Goal: Task Accomplishment & Management: Manage account settings

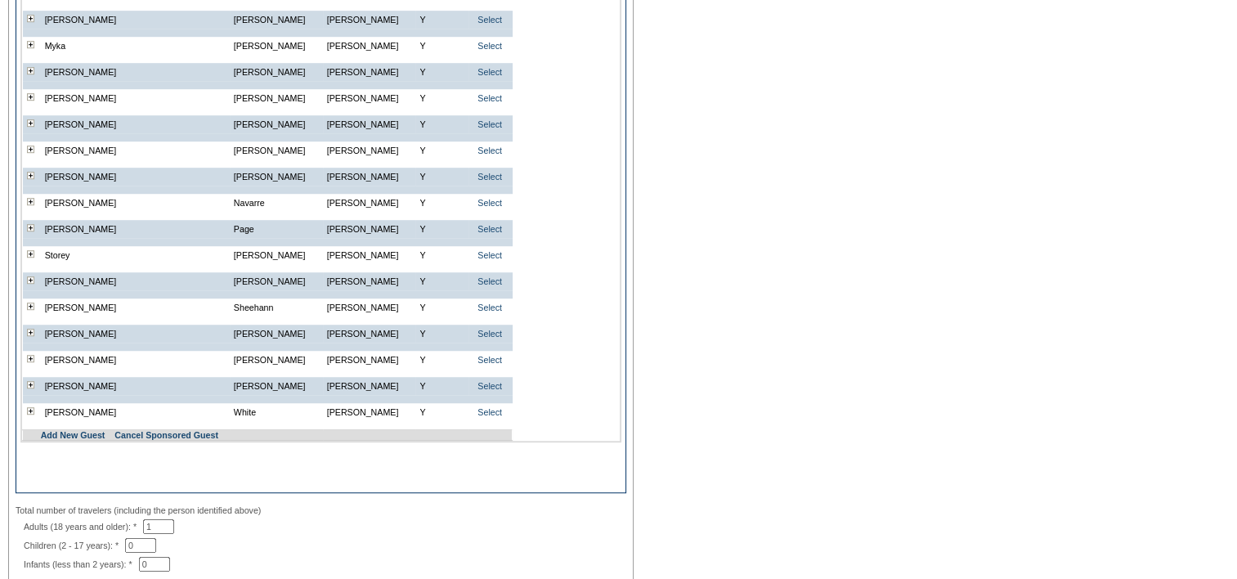
scroll to position [1190, 0]
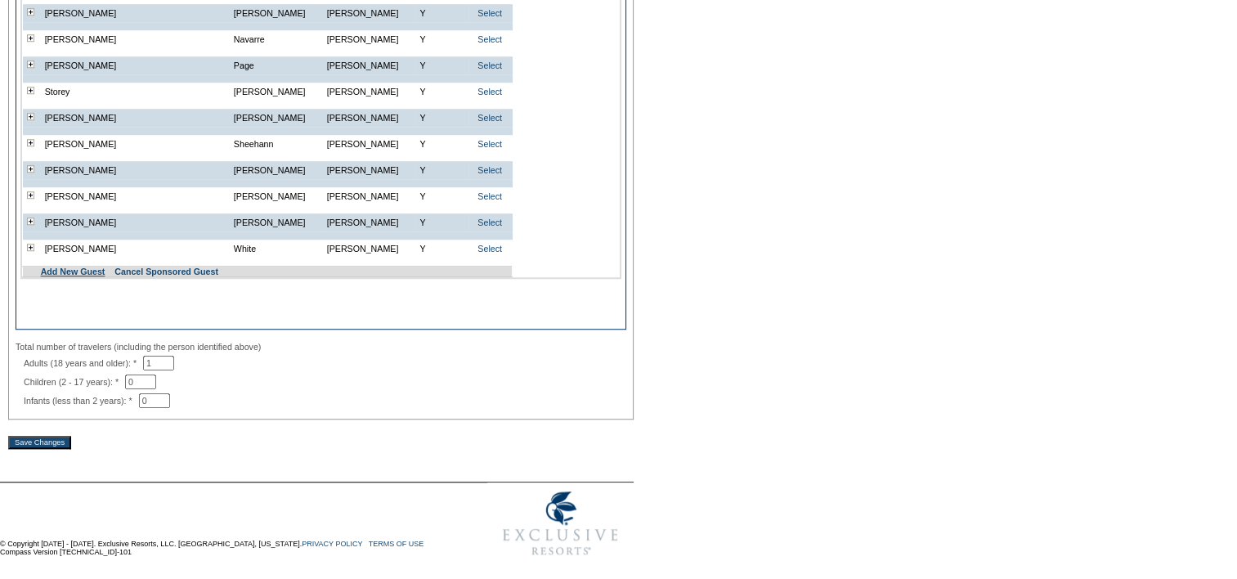
click at [81, 270] on link "Add New Guest" at bounding box center [73, 272] width 65 height 10
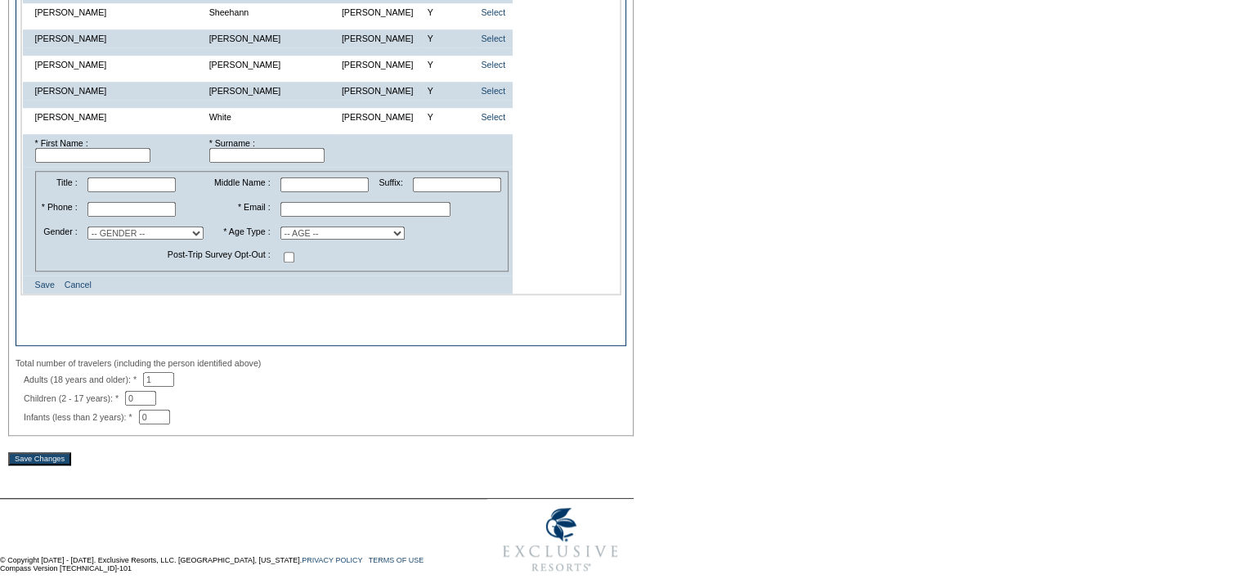
scroll to position [1337, 0]
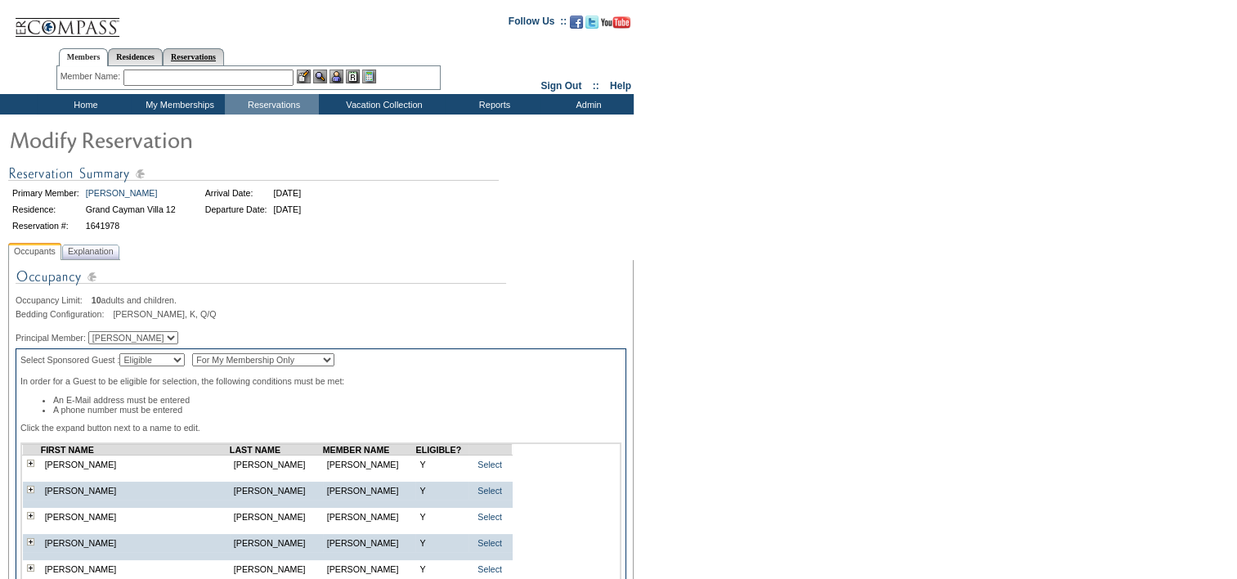
click at [222, 59] on link "Reservations" at bounding box center [193, 56] width 61 height 17
click at [151, 73] on input "text" at bounding box center [155, 78] width 72 height 16
paste input "1771678"
type input "1771678"
click at [203, 74] on img at bounding box center [202, 77] width 14 height 14
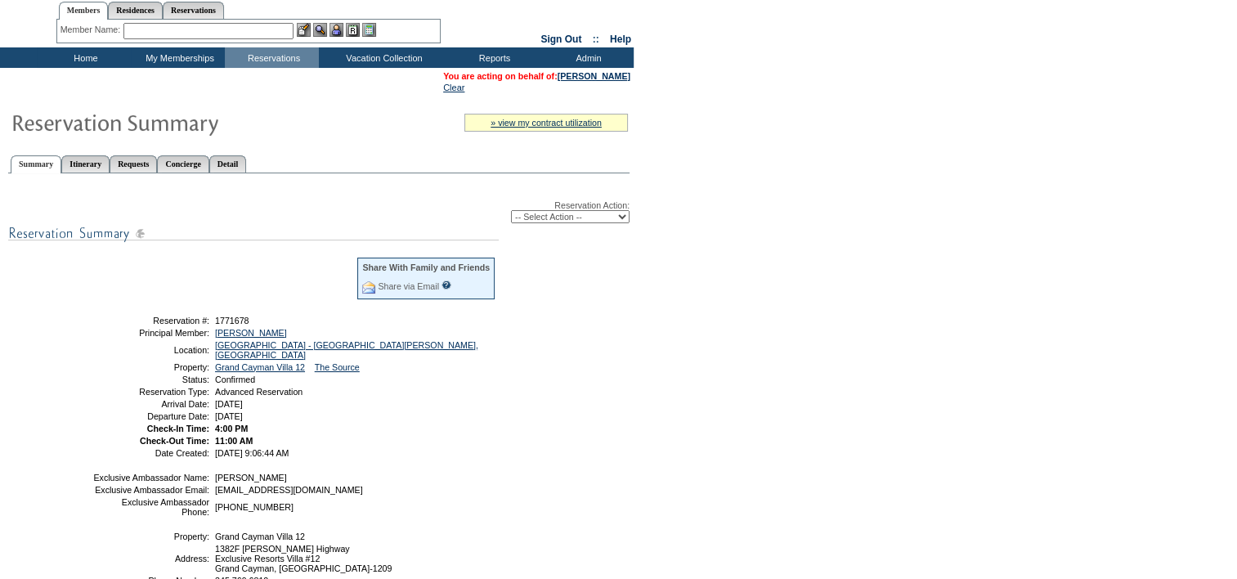
scroll to position [82, 0]
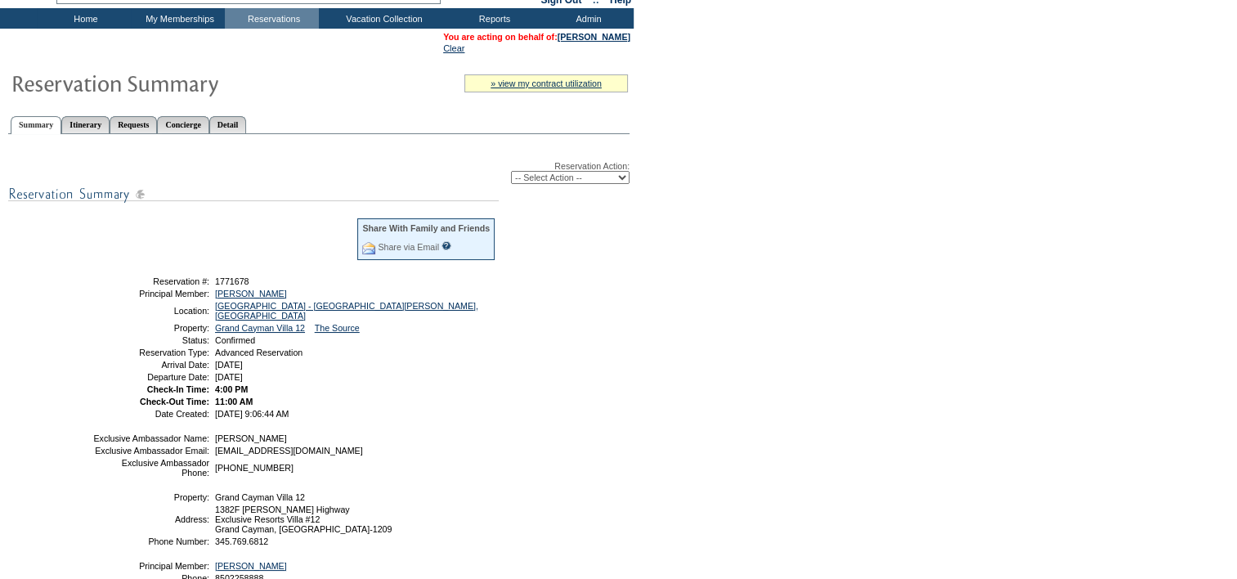
click at [599, 179] on select "-- Select Action -- Modify Reservation Dates Modify Reservation Cost Modify Occ…" at bounding box center [570, 177] width 119 height 13
select select "CancelRes"
click at [511, 171] on select "-- Select Action -- Modify Reservation Dates Modify Reservation Cost Modify Occ…" at bounding box center [570, 177] width 119 height 13
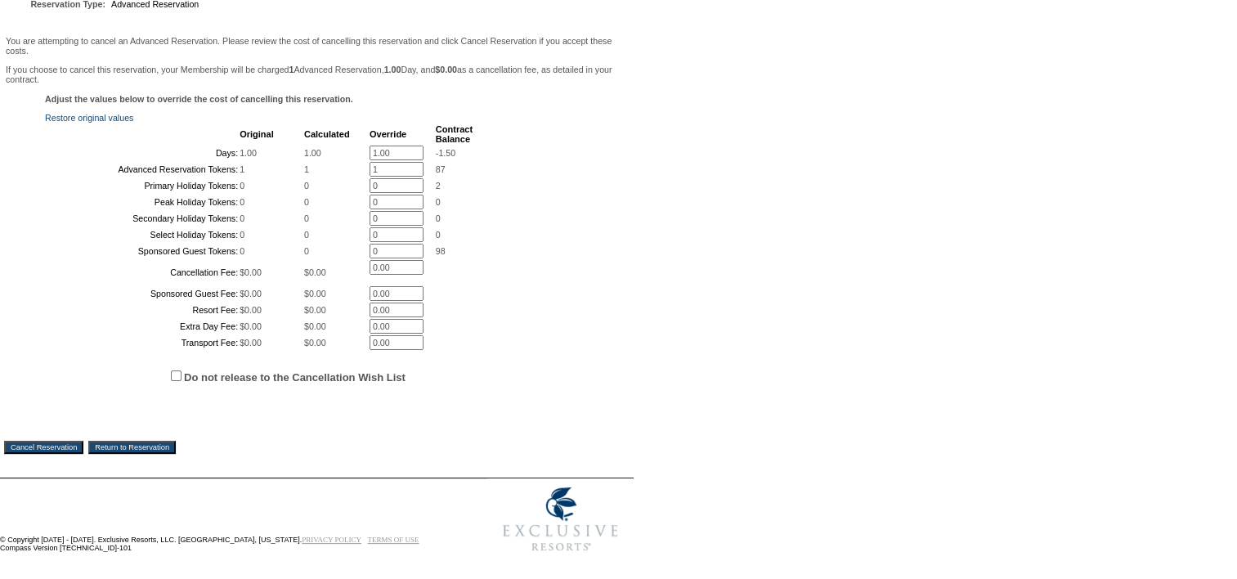
scroll to position [370, 0]
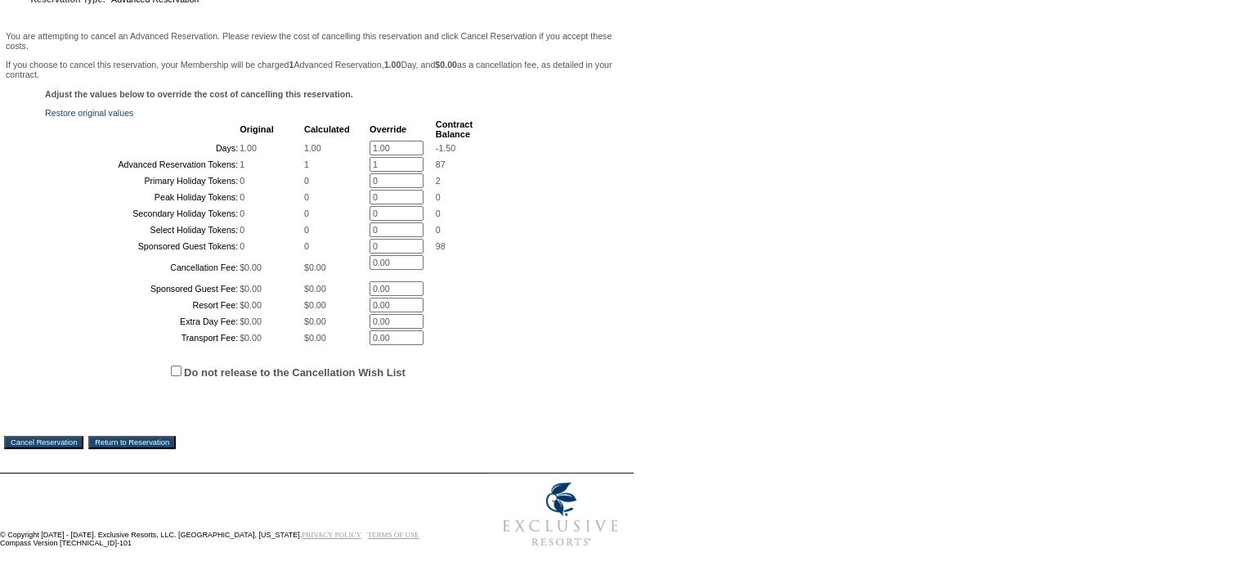
click at [177, 368] on input "Do not release to the Cancellation Wish List" at bounding box center [176, 371] width 11 height 11
checkbox input "true"
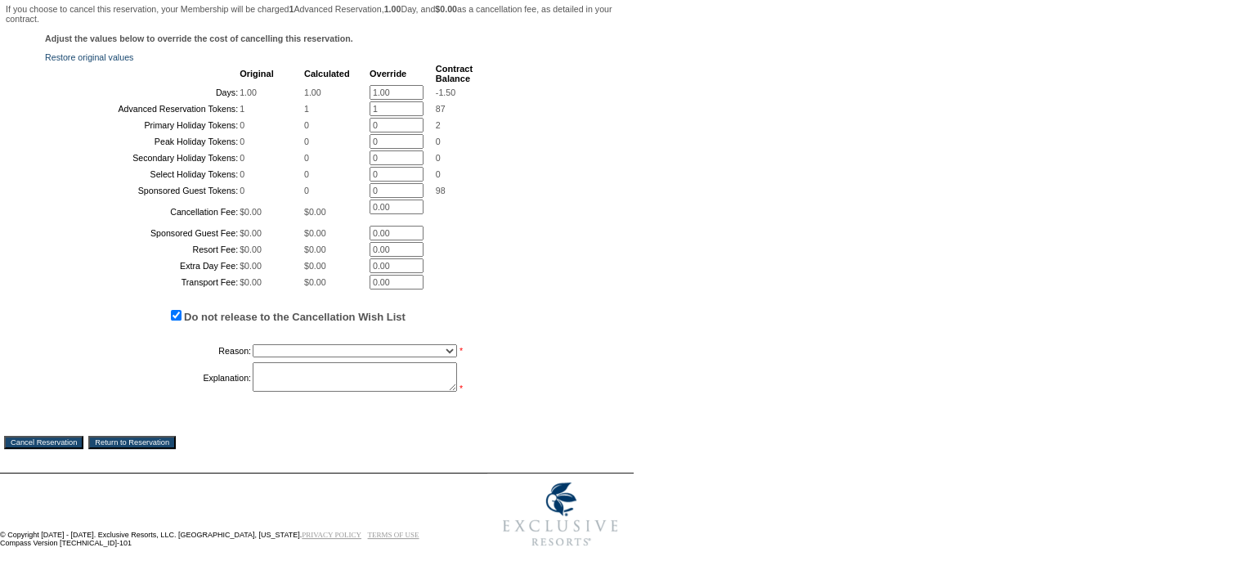
scroll to position [325, 0]
drag, startPoint x: 398, startPoint y: 29, endPoint x: 85, endPoint y: 3, distance: 314.3
click at [85, 4] on td "You are attempting to cancel an Advanced Reservation. Please review the cost of…" at bounding box center [317, 221] width 626 height 495
type input "0"
click at [370, 105] on input "1" at bounding box center [397, 108] width 54 height 15
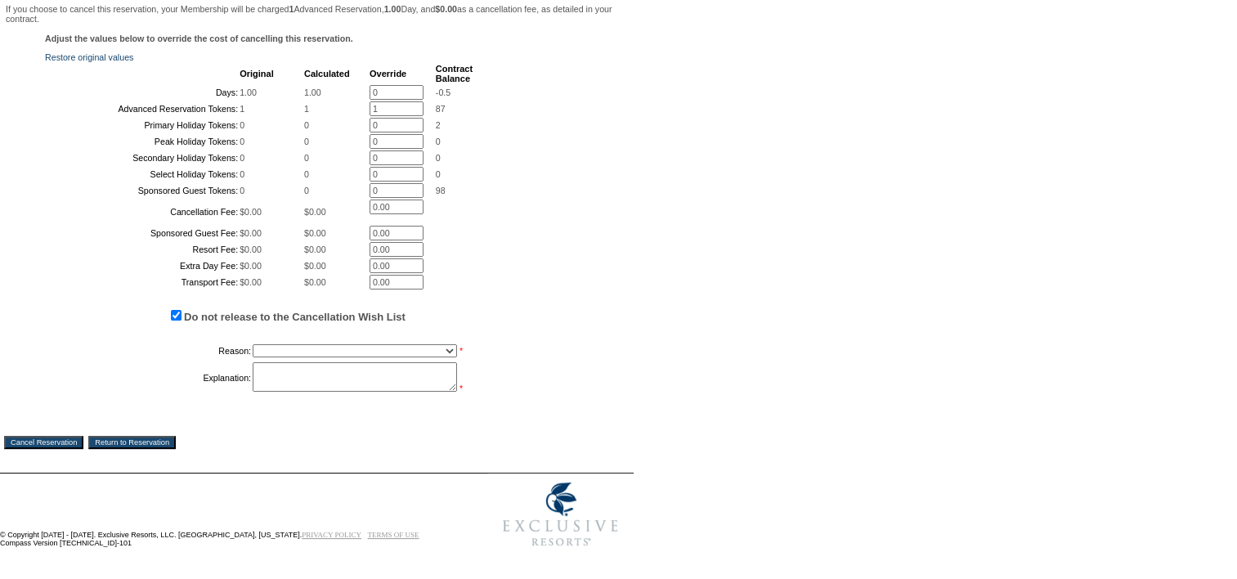
drag, startPoint x: 375, startPoint y: 101, endPoint x: 318, endPoint y: 92, distance: 58.1
click at [318, 92] on tbody "Original Calculated Override Contract Balance Days: 1.00 1.00 0 * -0.5 Advanced…" at bounding box center [260, 177] width 426 height 226
type input "0"
click at [294, 357] on select "Creating Continuous Stay Days Booked After Cancellation Experiential / Hotel / …" at bounding box center [355, 350] width 204 height 13
select select "1030"
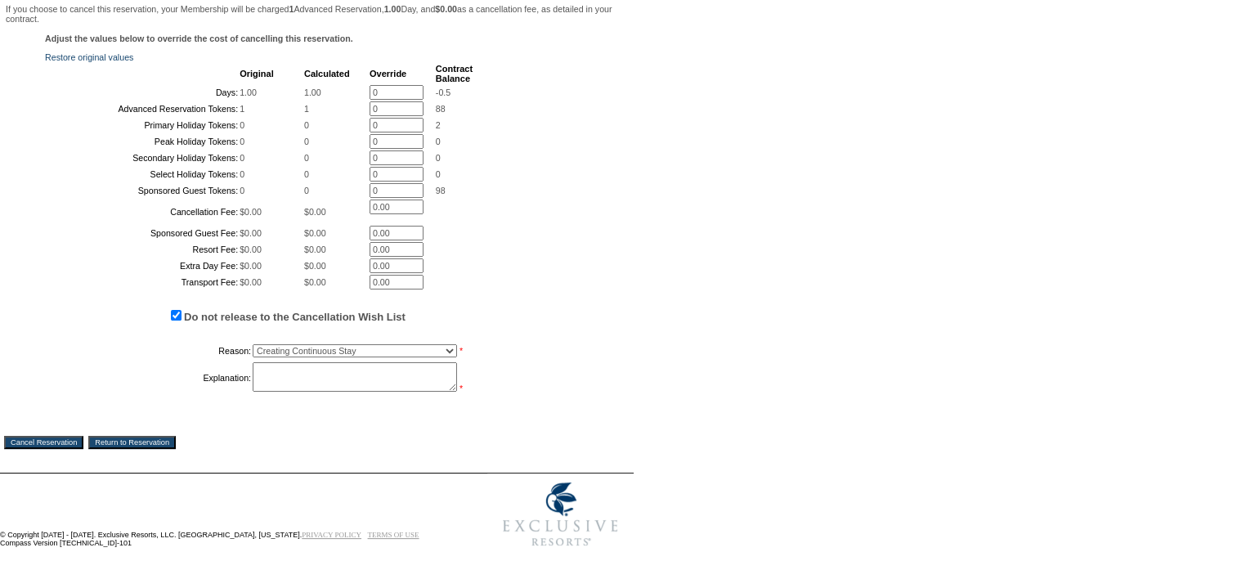
click at [253, 357] on select "Creating Continuous Stay Days Booked After Cancellation Experiential / Hotel / …" at bounding box center [355, 350] width 204 height 13
click at [321, 392] on textarea at bounding box center [355, 376] width 204 height 29
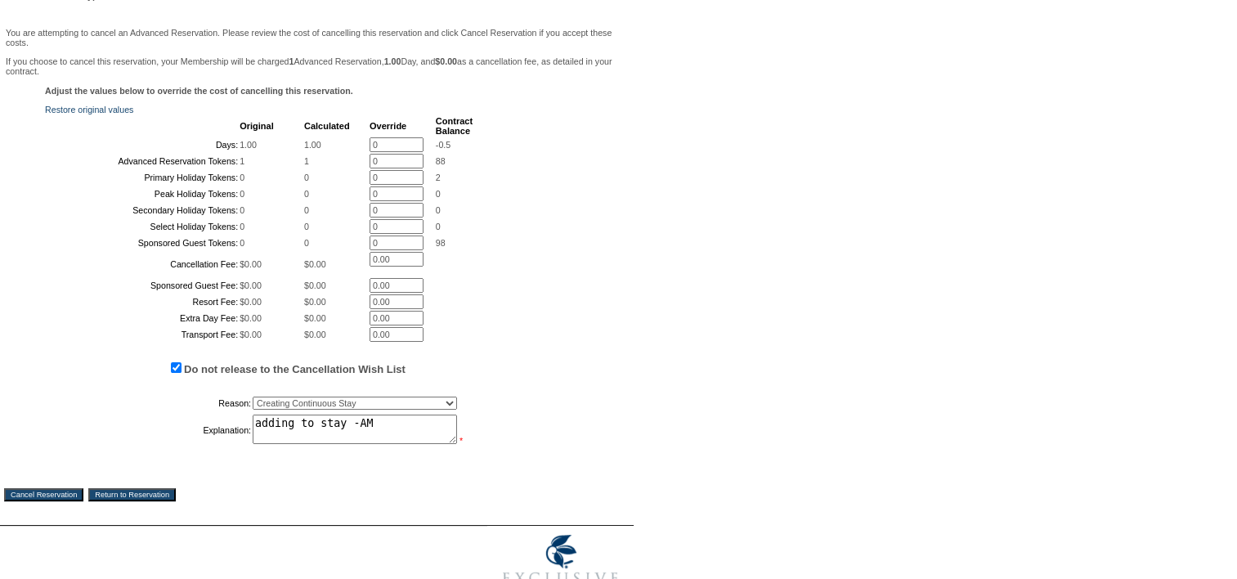
scroll to position [424, 0]
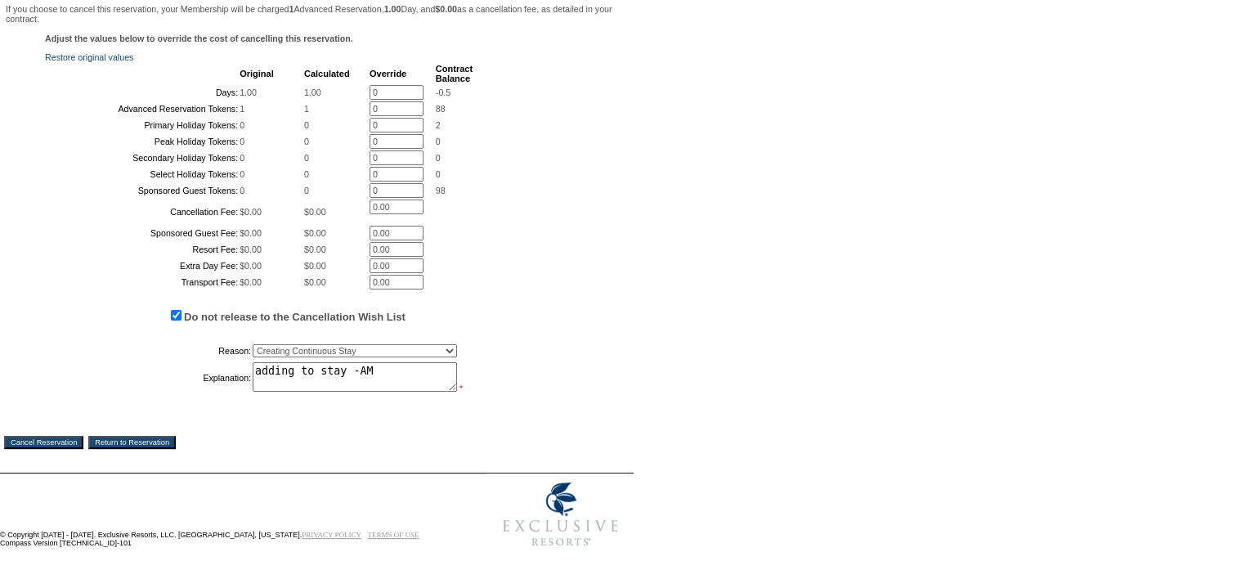
click at [311, 367] on textarea "adding to stay -AM" at bounding box center [355, 376] width 204 height 29
type textarea "adding to longer stay -AM"
click at [65, 441] on input "Cancel Reservation" at bounding box center [43, 442] width 79 height 13
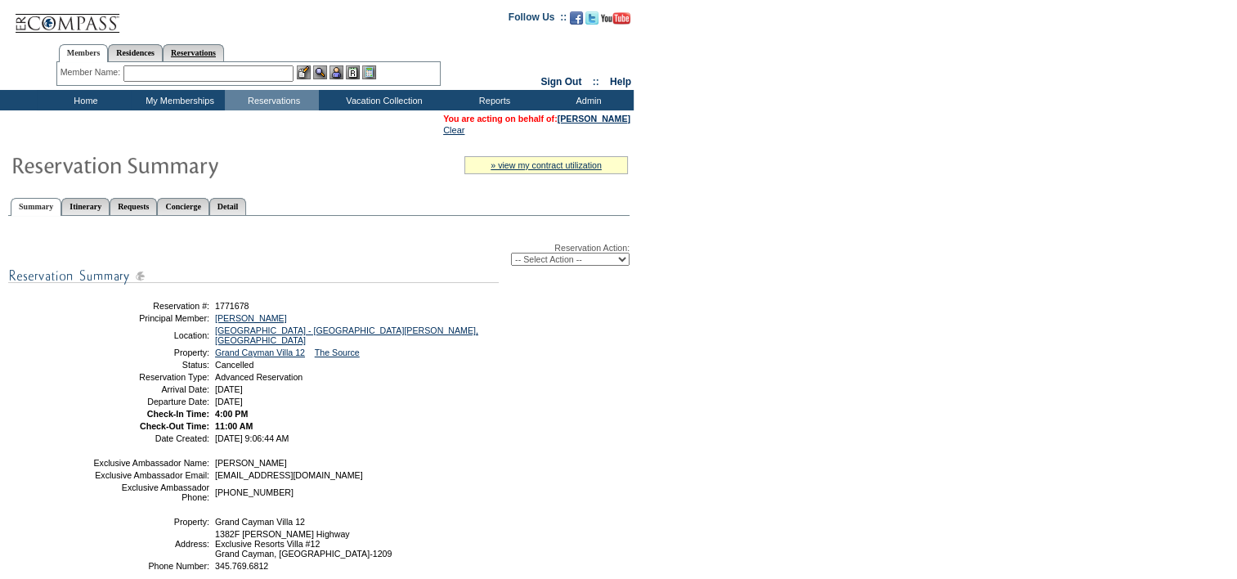
click at [224, 55] on link "Reservations" at bounding box center [193, 52] width 61 height 17
click at [164, 70] on input "text" at bounding box center [155, 73] width 72 height 16
paste input "1641978"
type input "1641978"
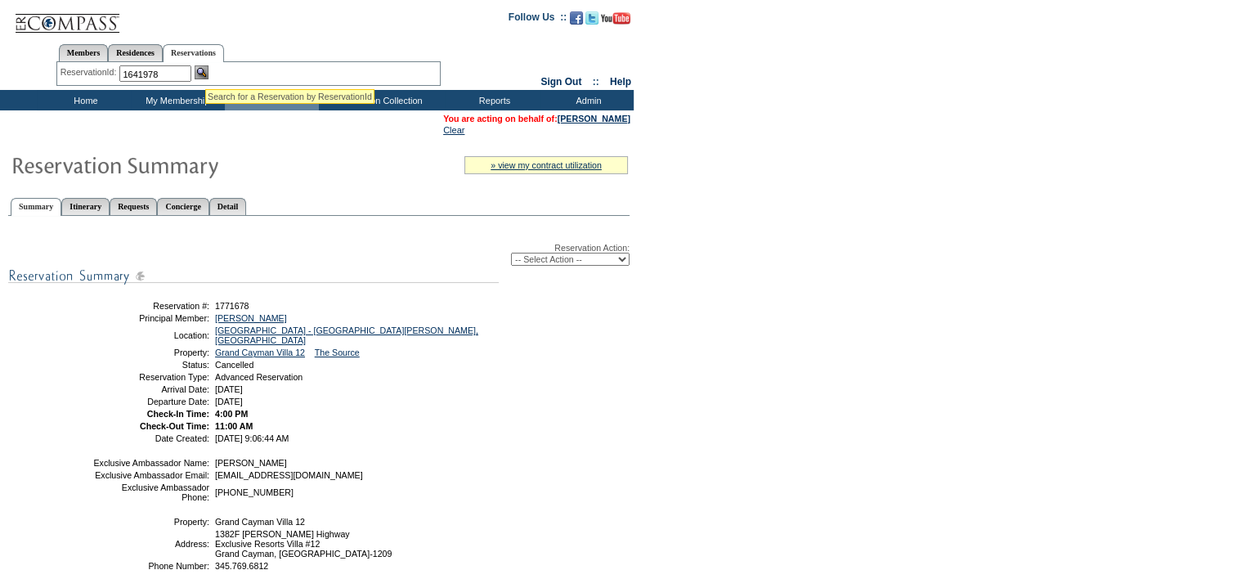
click at [206, 69] on img at bounding box center [202, 72] width 14 height 14
